Goal: Transaction & Acquisition: Purchase product/service

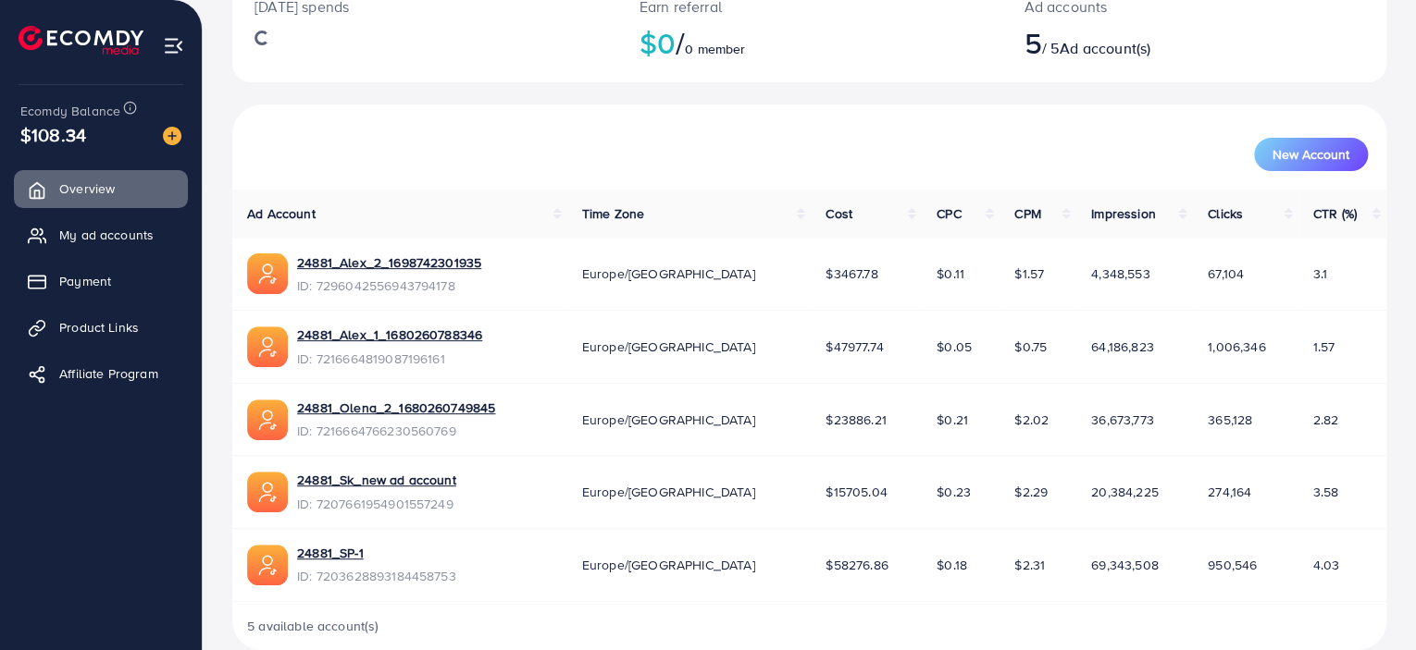
scroll to position [170, 0]
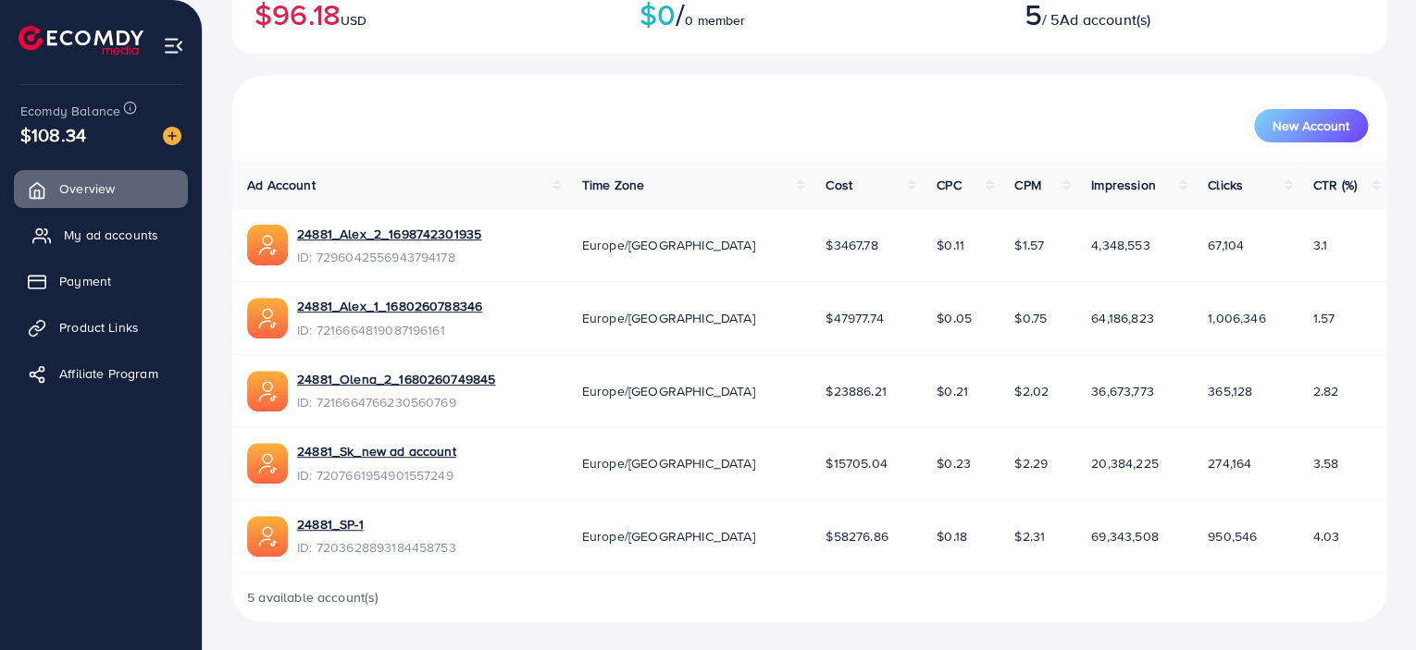
click at [96, 229] on span "My ad accounts" at bounding box center [111, 235] width 94 height 19
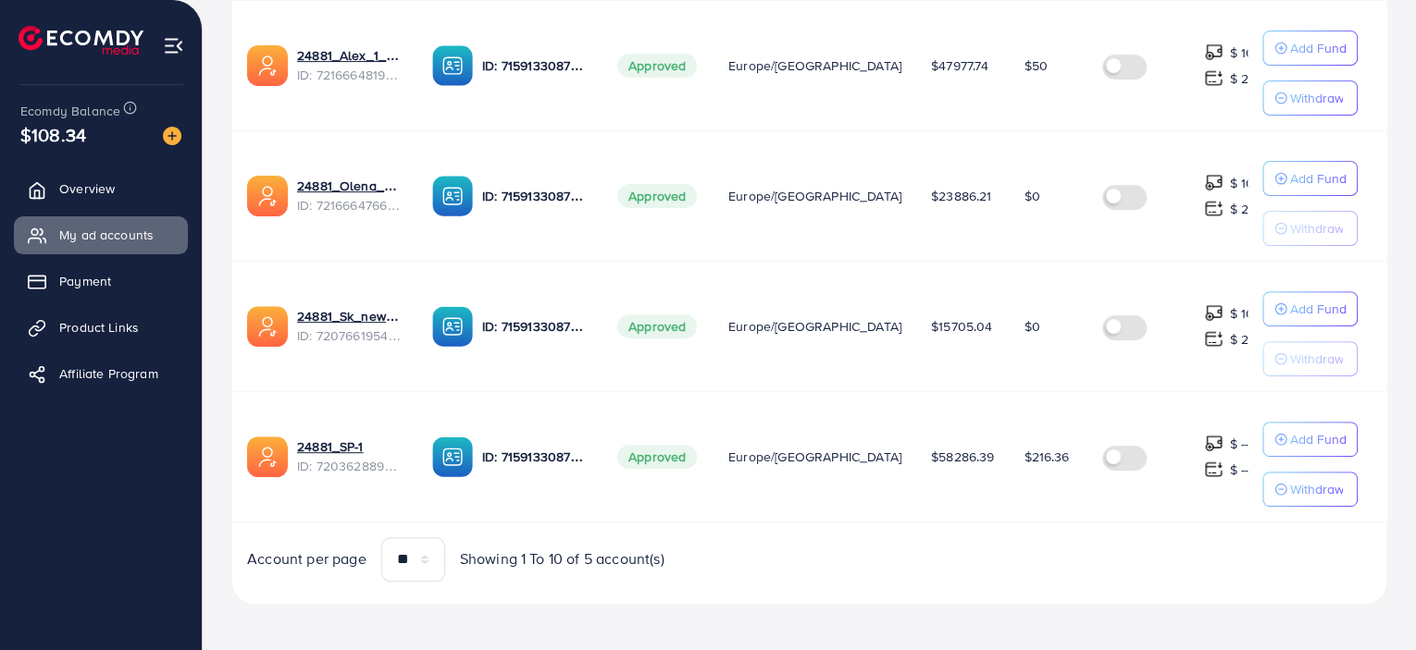
scroll to position [22, 0]
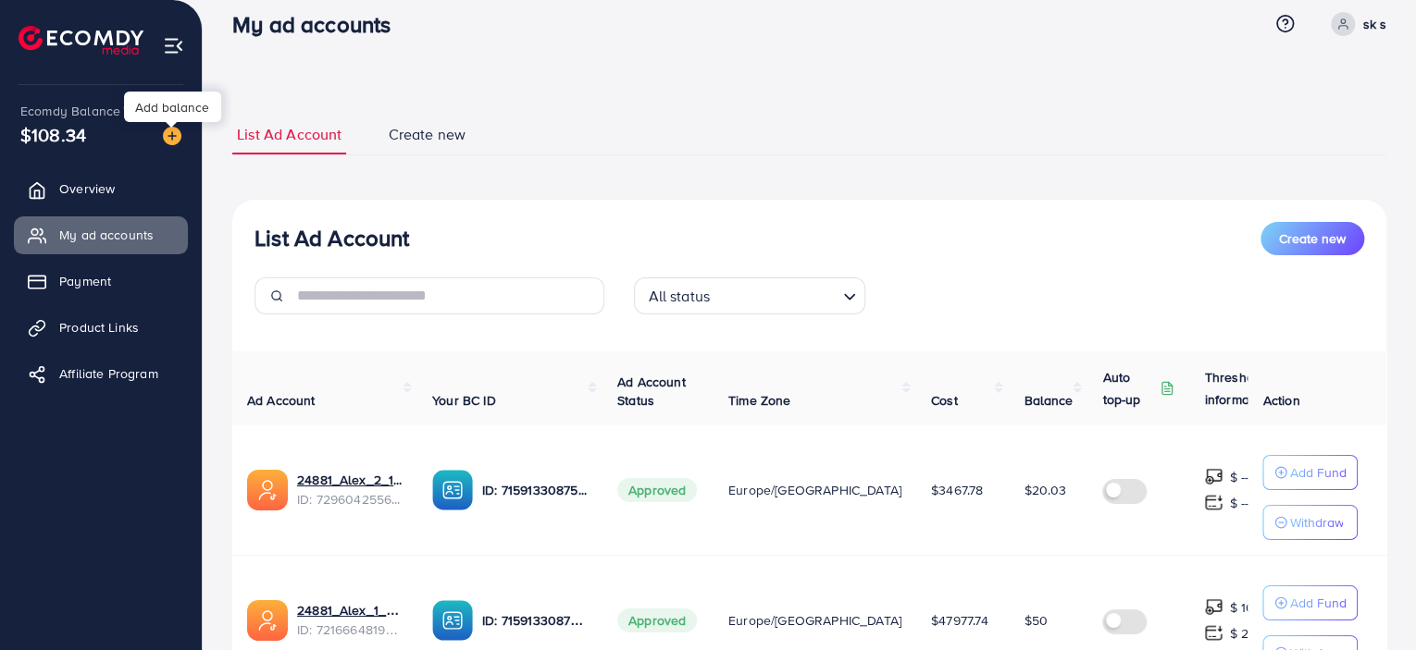
click at [173, 137] on img at bounding box center [172, 136] width 19 height 19
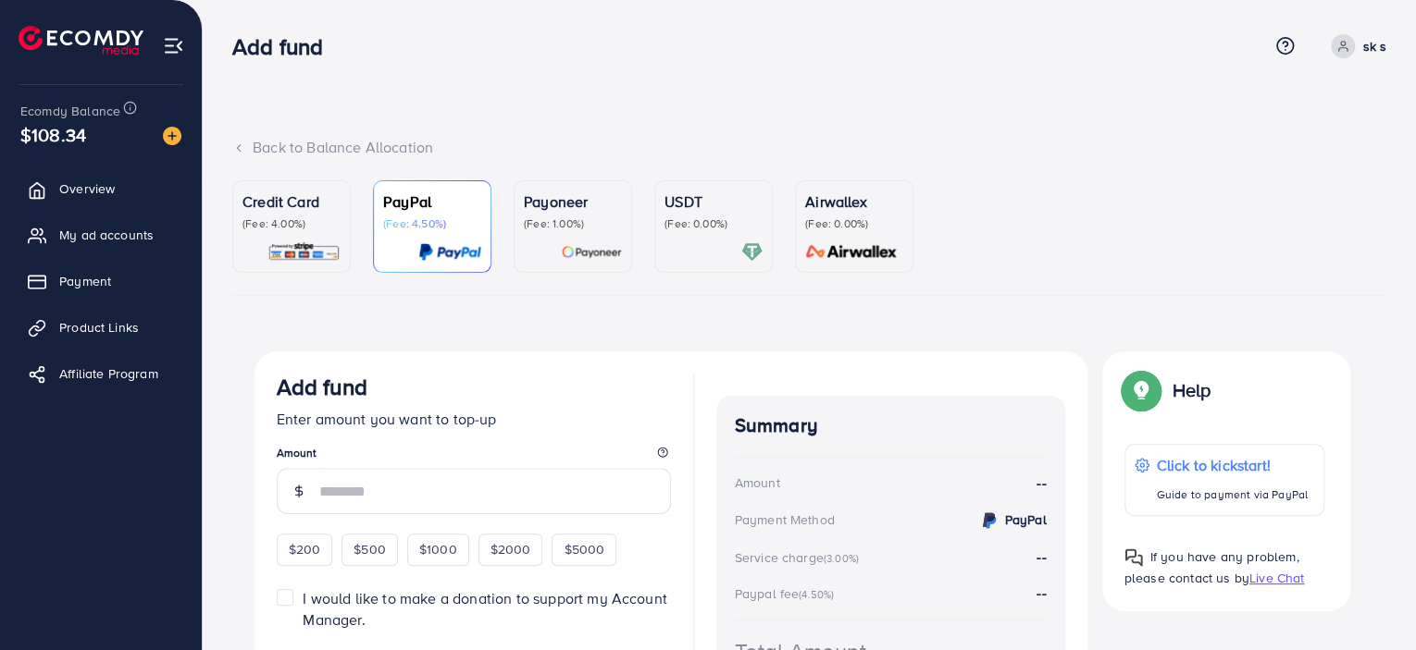
click at [710, 222] on p "(Fee: 0.00%)" at bounding box center [713, 224] width 98 height 15
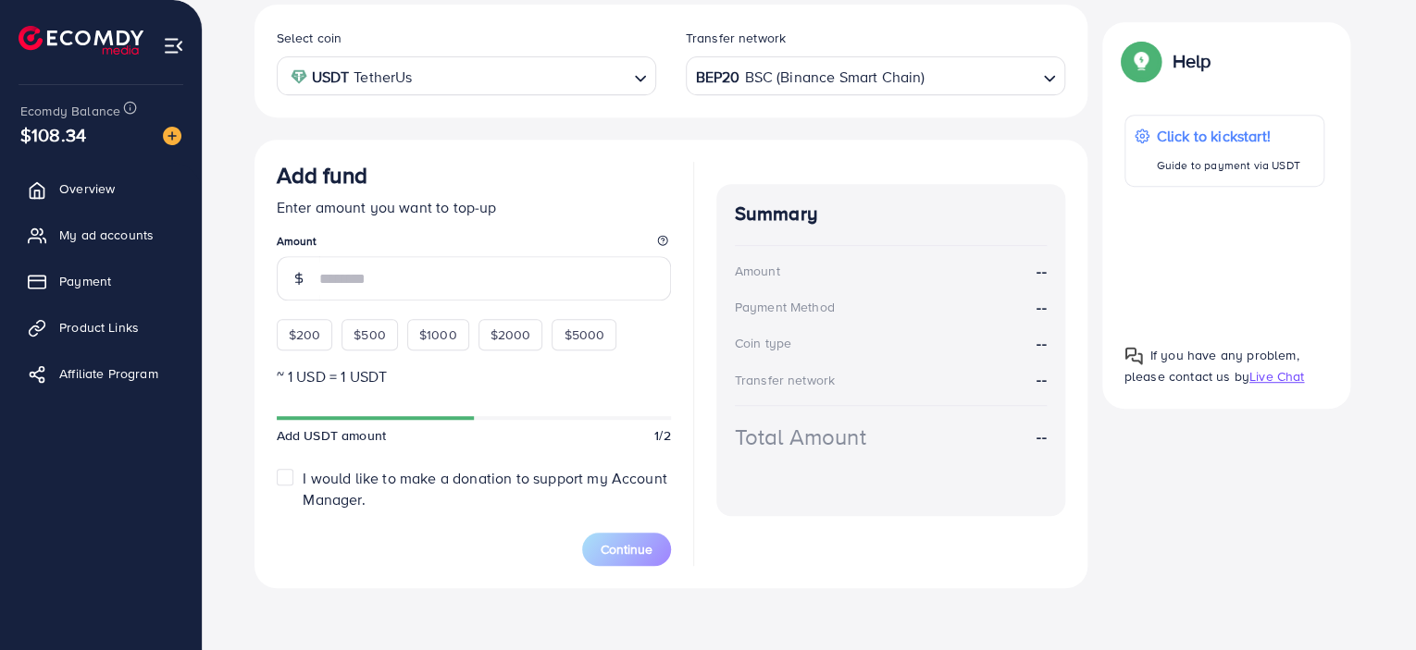
scroll to position [351, 0]
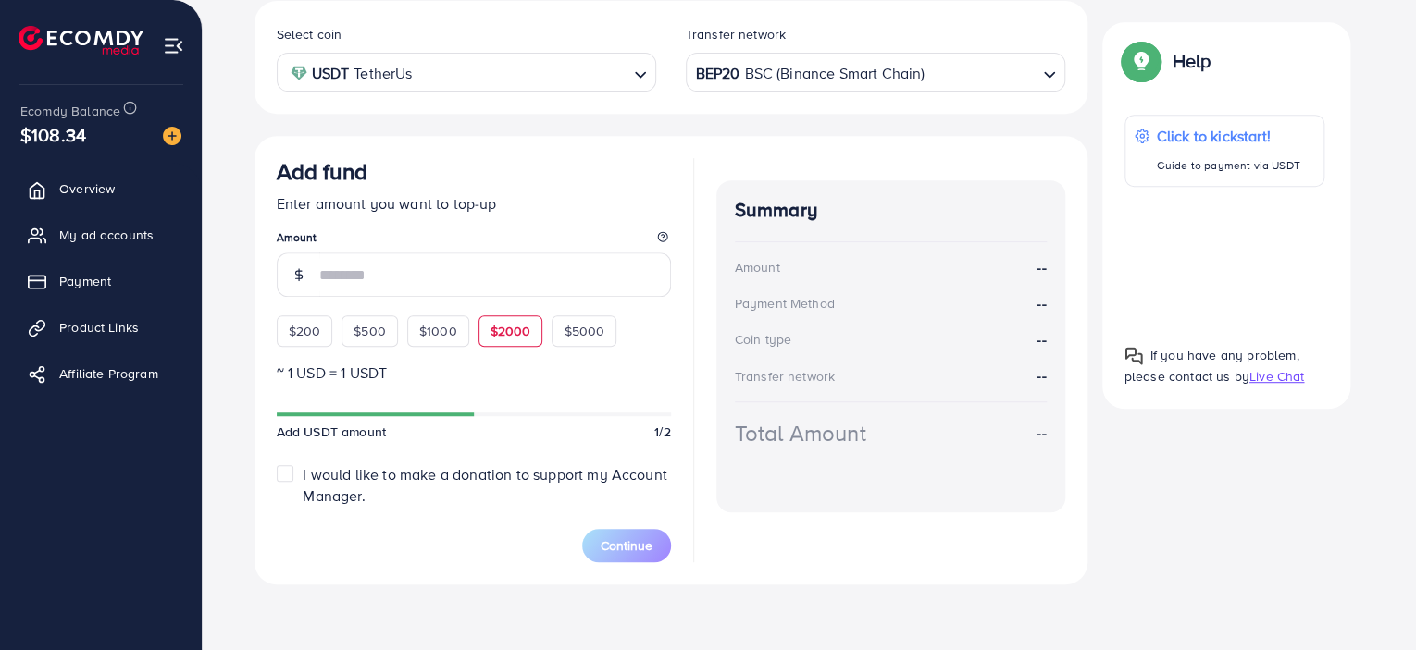
click at [498, 327] on span "$2000" at bounding box center [510, 331] width 41 height 19
type input "****"
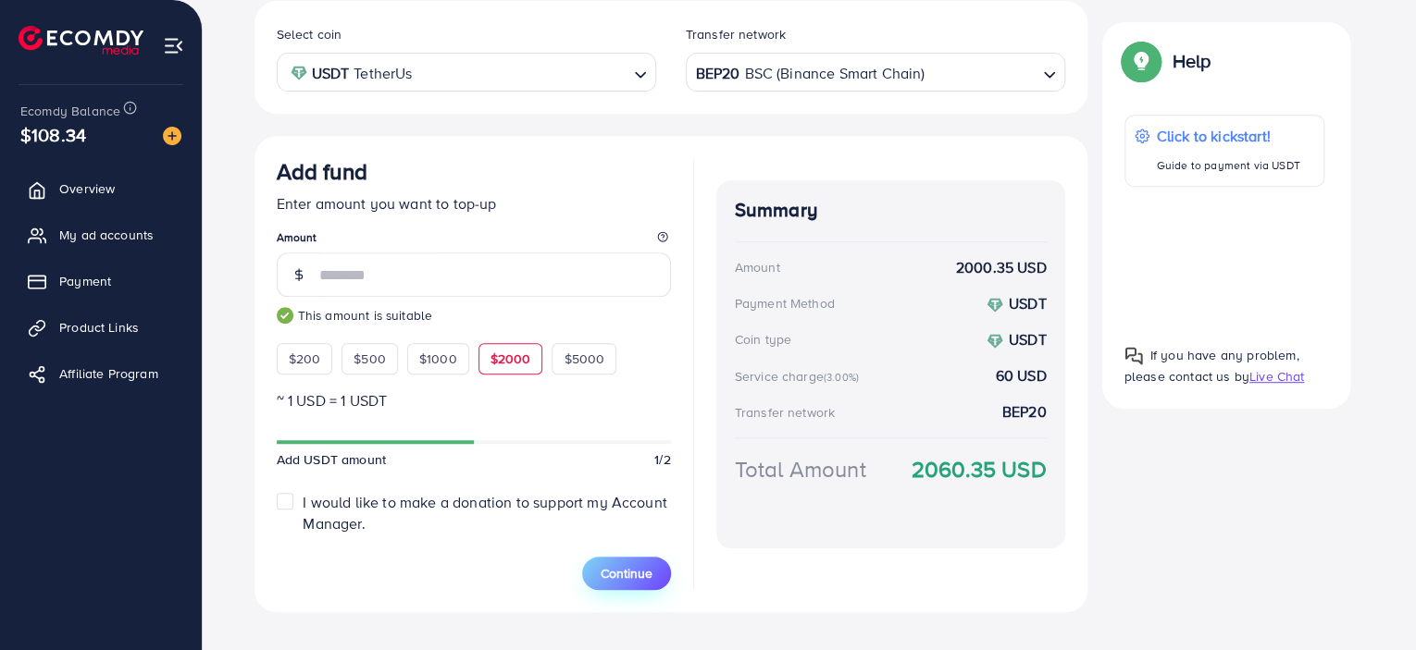
click at [633, 570] on span "Continue" at bounding box center [626, 573] width 52 height 19
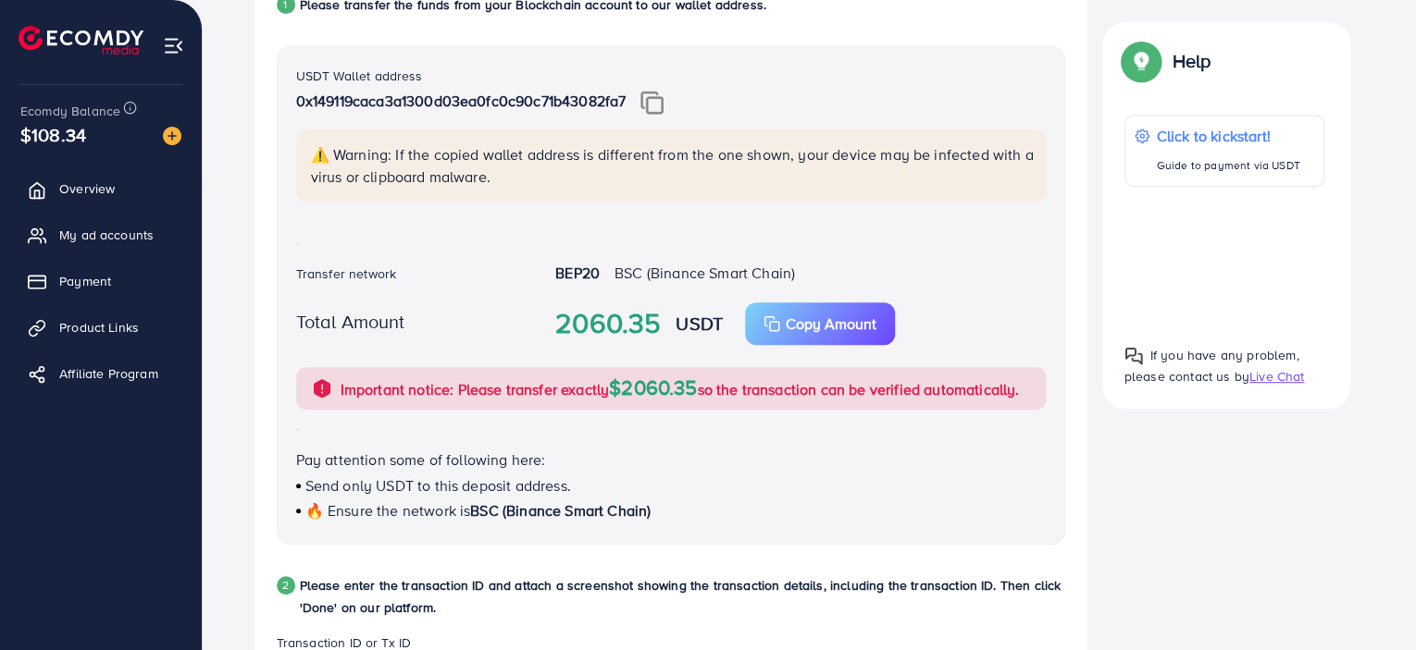
scroll to position [417, 0]
click at [657, 101] on img at bounding box center [651, 104] width 23 height 24
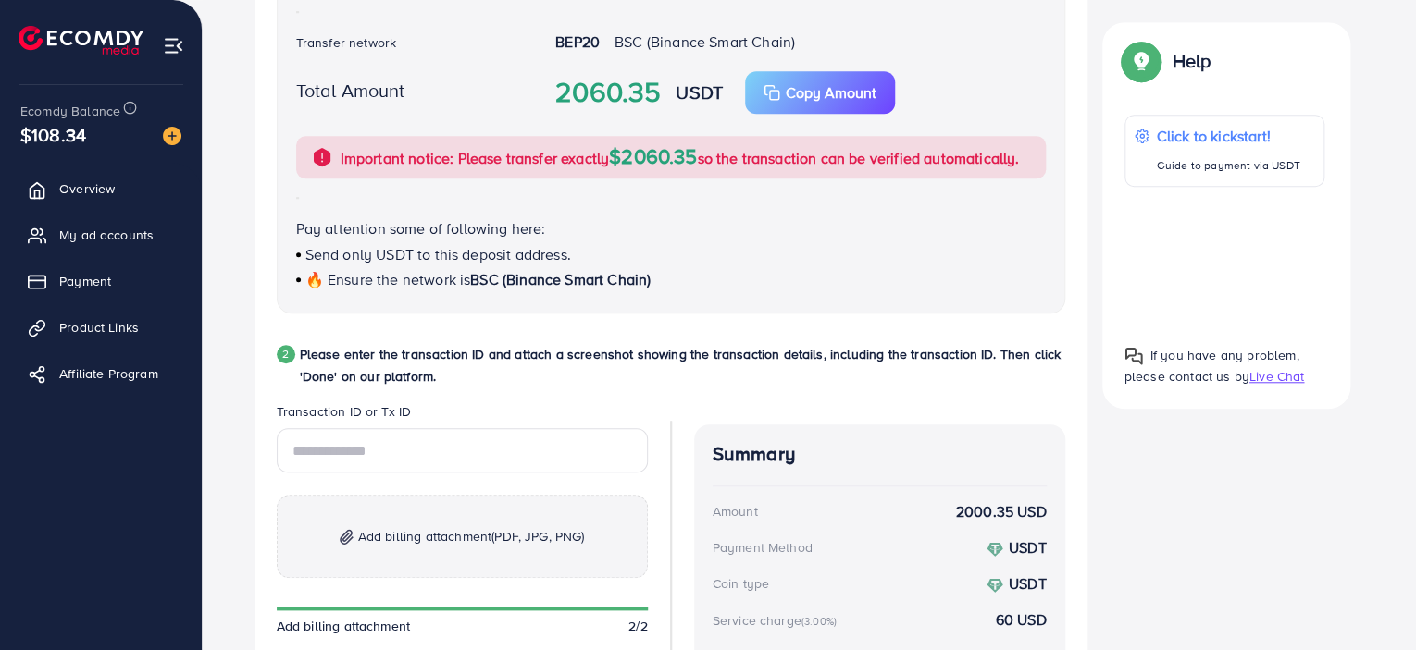
scroll to position [695, 0]
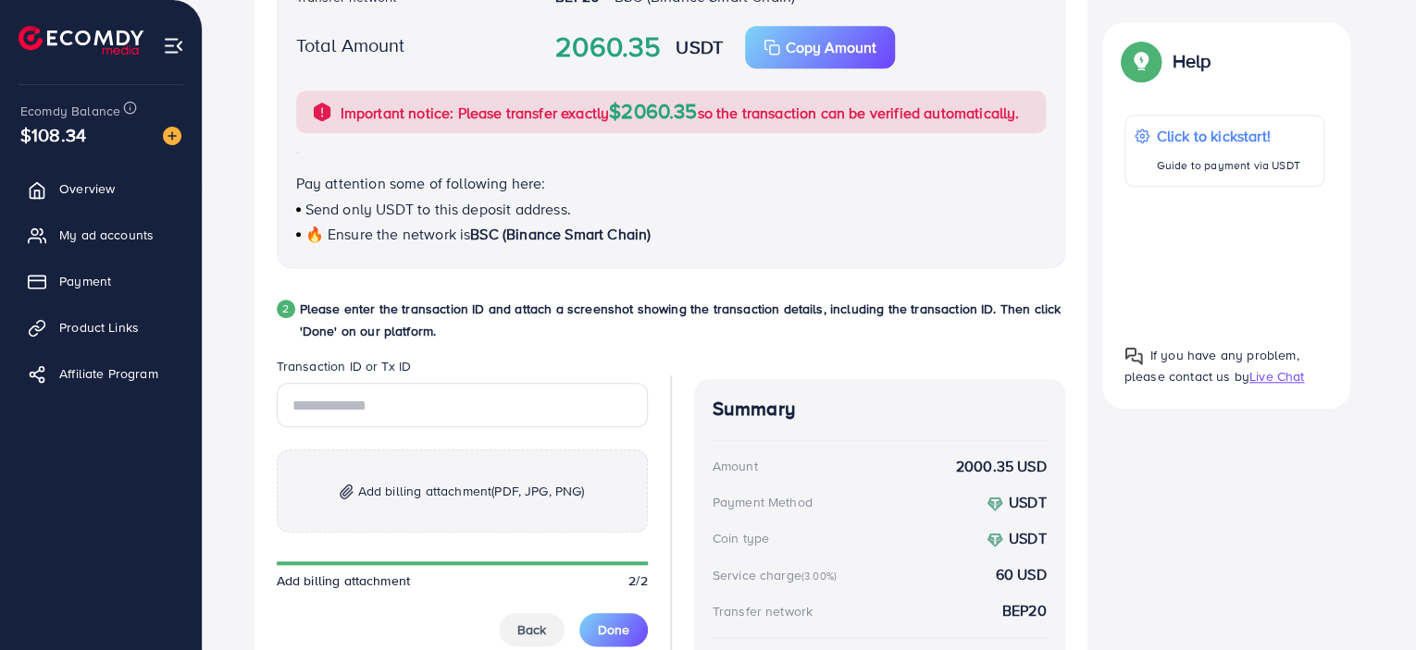
click at [1377, 414] on div "Follow instruction 1 Please transfer the funds from your Blockchain account to …" at bounding box center [809, 221] width 1154 height 1128
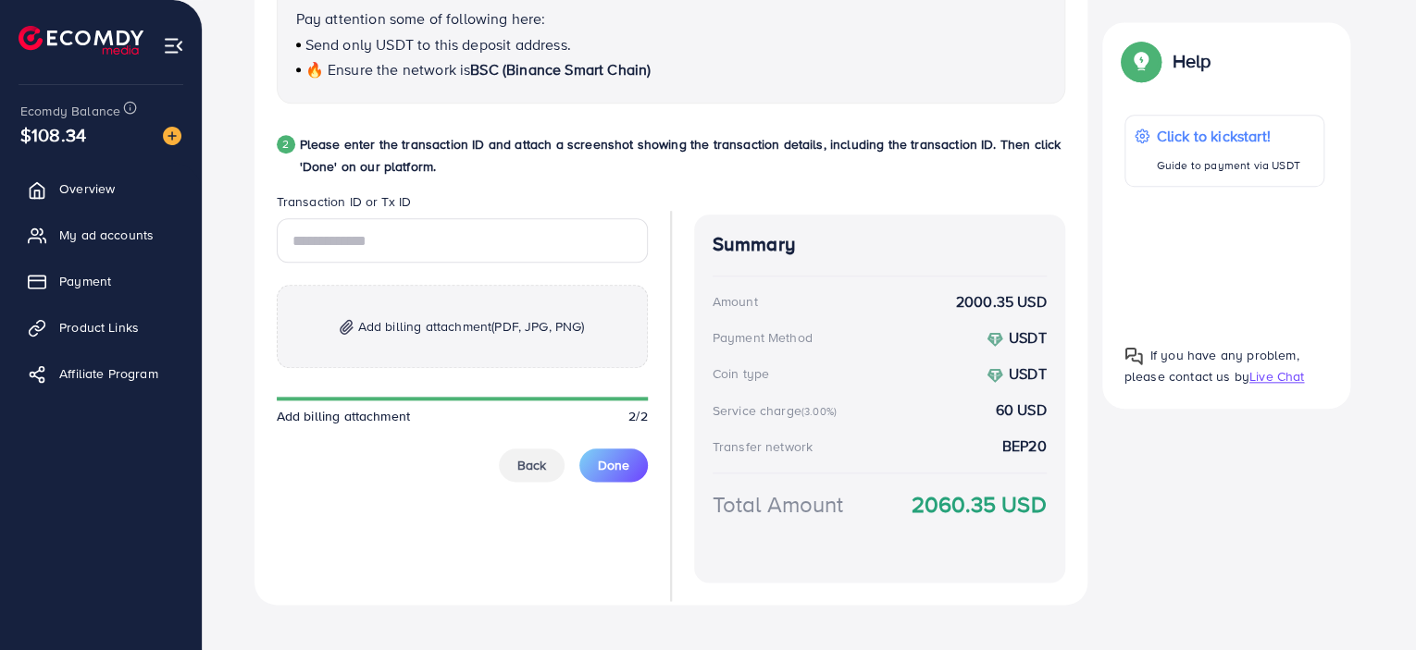
scroll to position [880, 0]
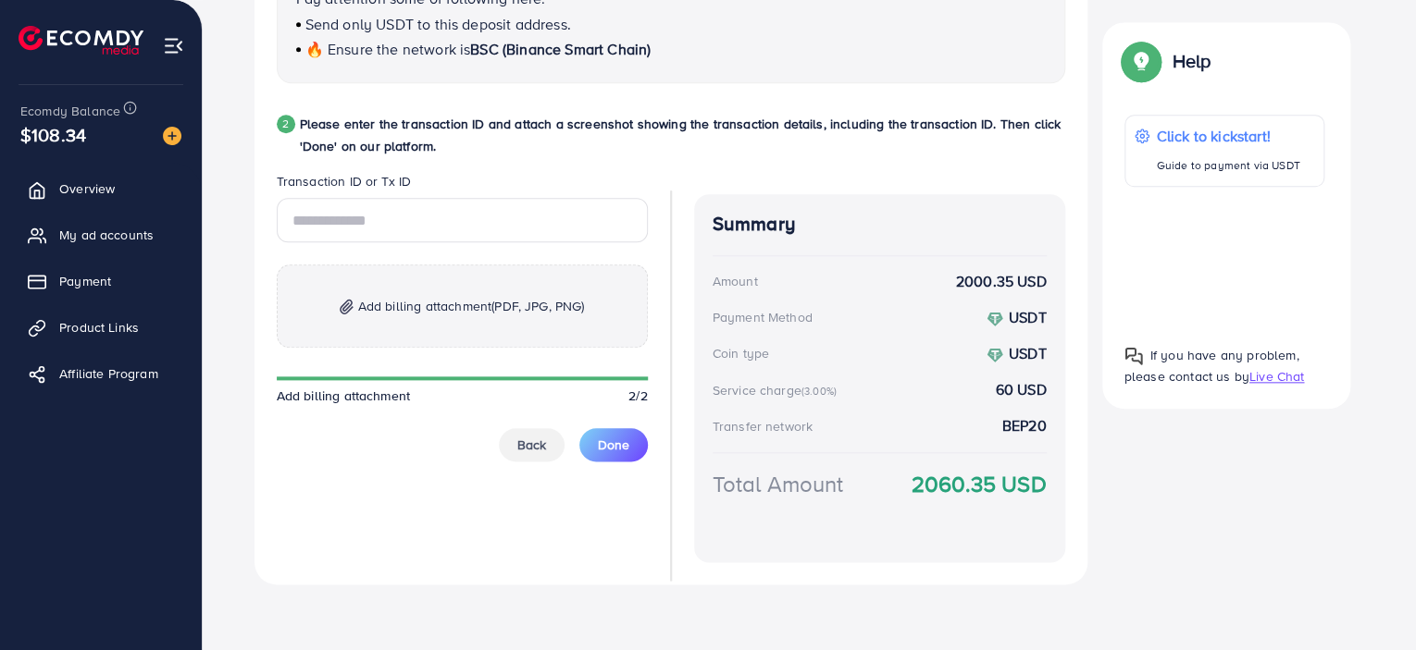
click at [1219, 524] on div "Follow instruction 1 Please transfer the funds from your Blockchain account to …" at bounding box center [809, 28] width 1110 height 1113
click at [423, 214] on input "text" at bounding box center [462, 220] width 371 height 44
paste input "**********"
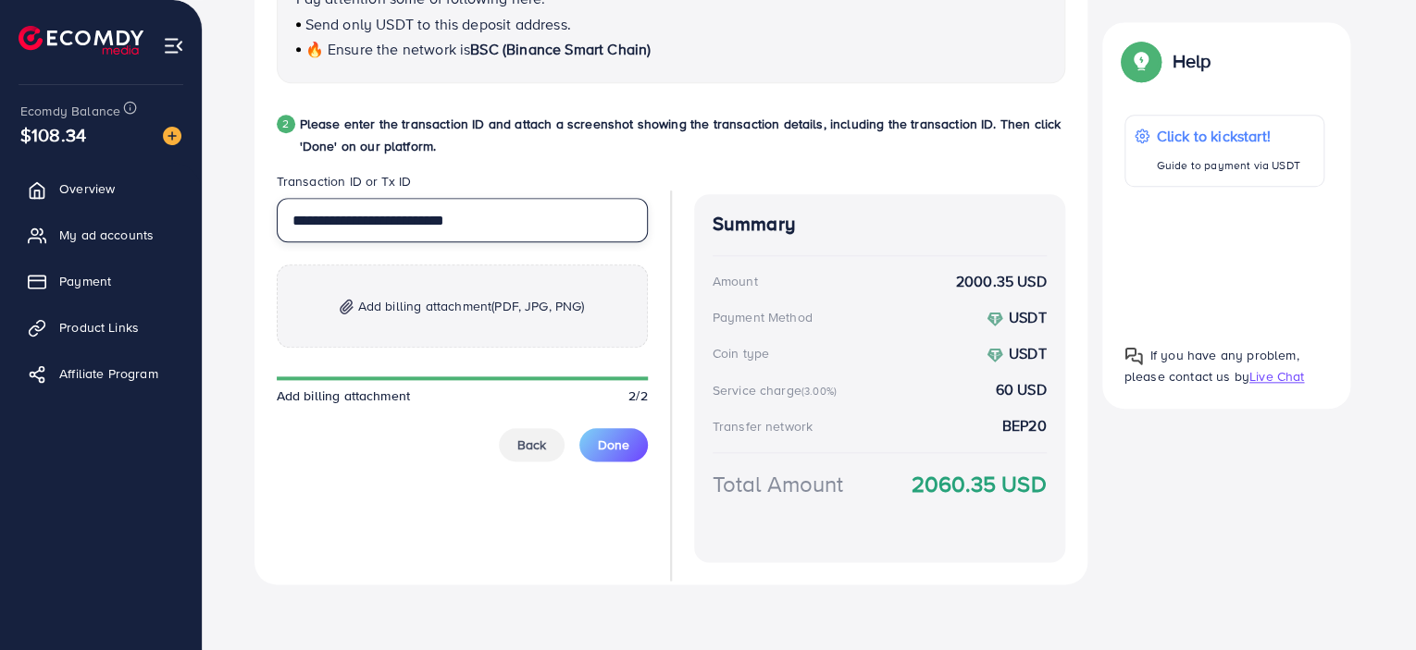
type input "**********"
click at [430, 295] on span "Add billing attachment (PDF, JPG, PNG)" at bounding box center [471, 306] width 227 height 22
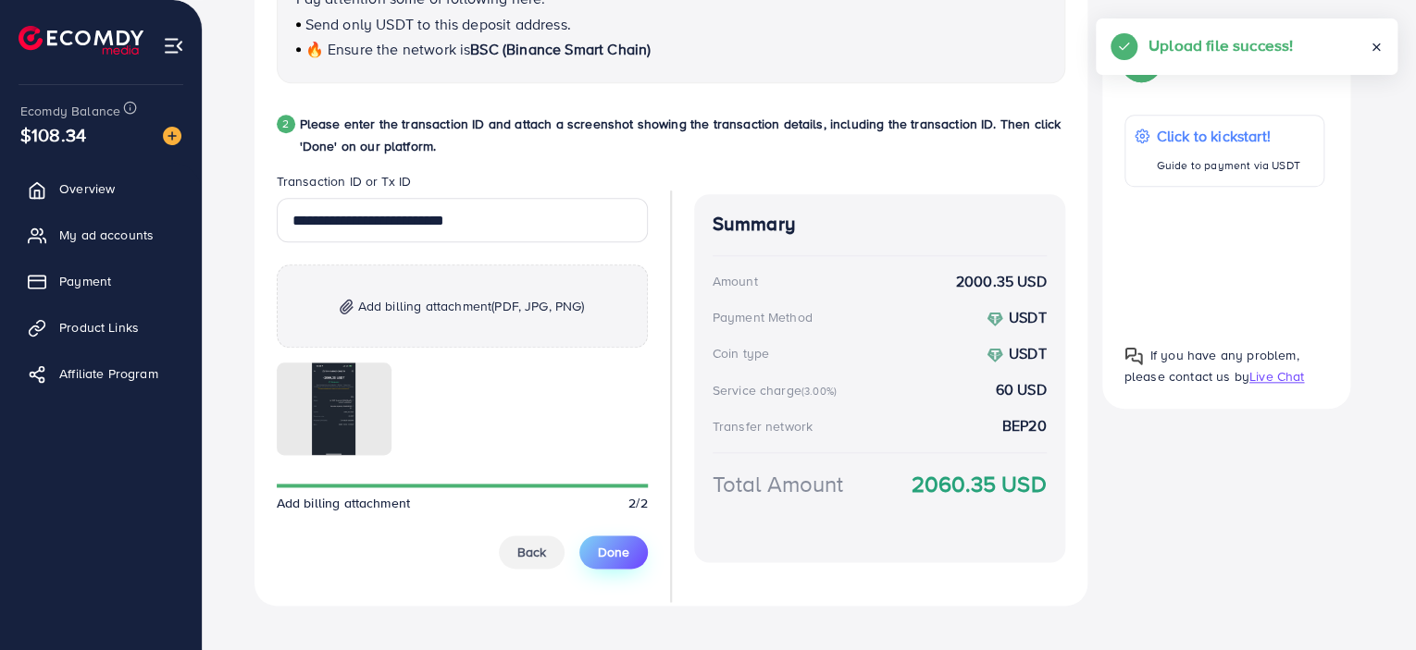
click at [599, 551] on span "Done" at bounding box center [613, 552] width 31 height 19
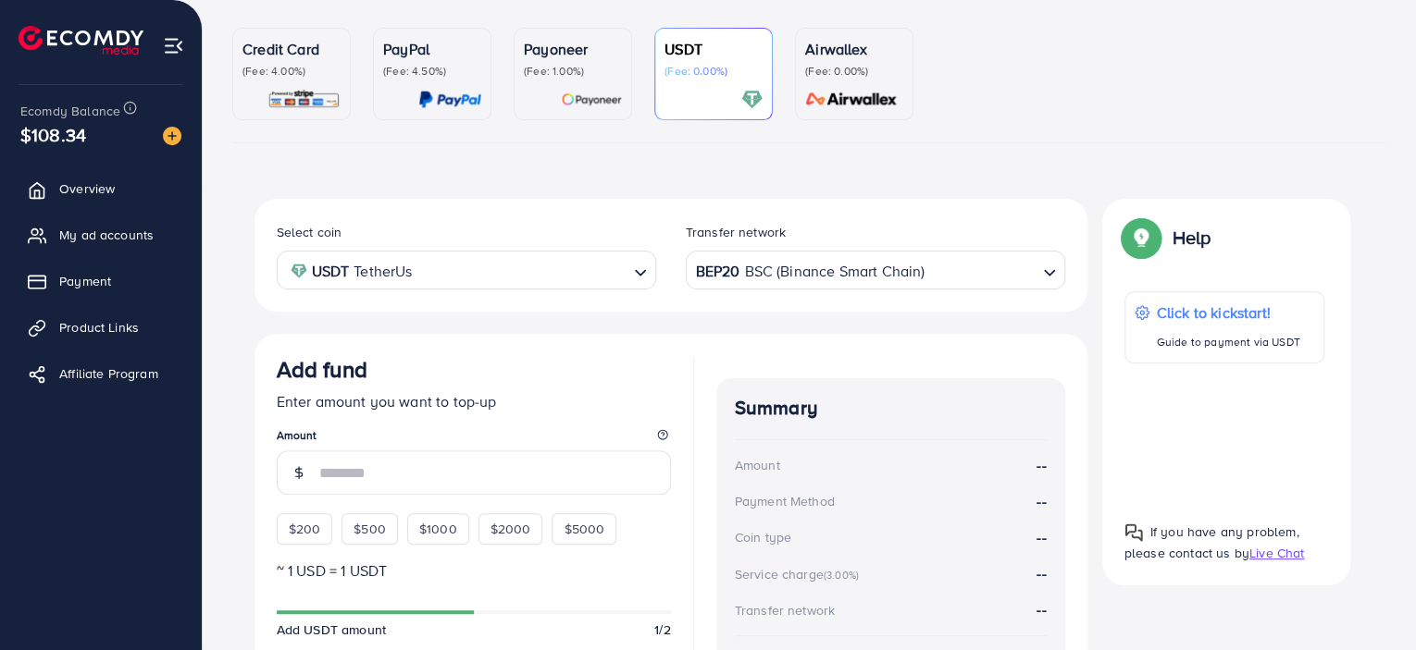
scroll to position [0, 0]
